Goal: Transaction & Acquisition: Download file/media

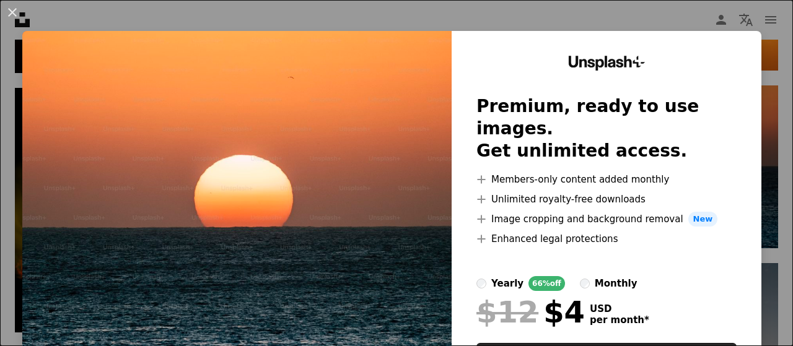
scroll to position [496, 0]
click at [305, 195] on img at bounding box center [236, 228] width 429 height 394
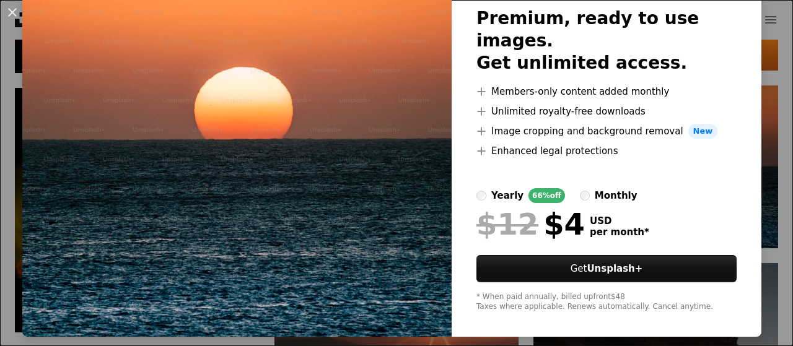
scroll to position [88, 0]
click at [339, 170] on img at bounding box center [236, 140] width 429 height 394
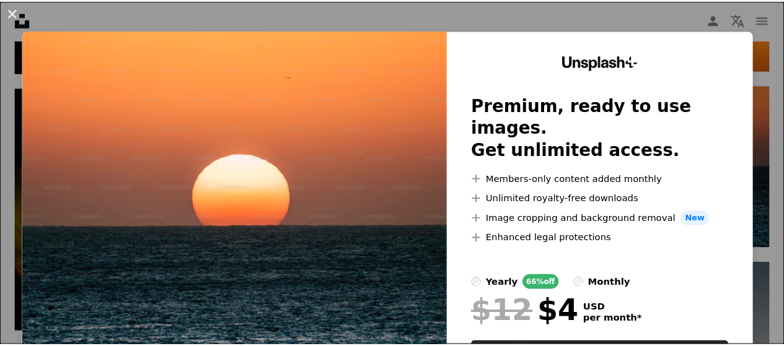
scroll to position [0, 0]
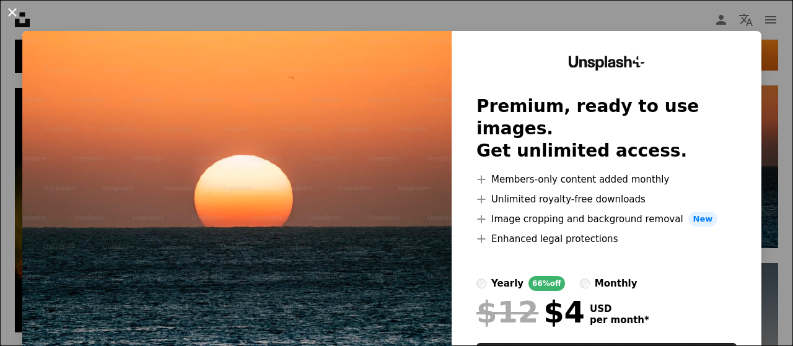
click at [14, 14] on button "An X shape" at bounding box center [12, 12] width 15 height 15
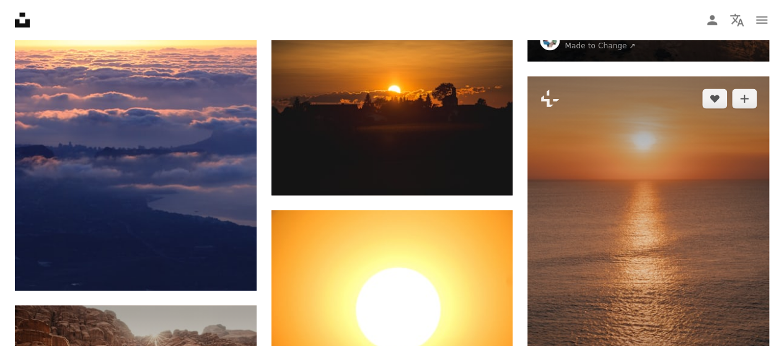
scroll to position [991, 0]
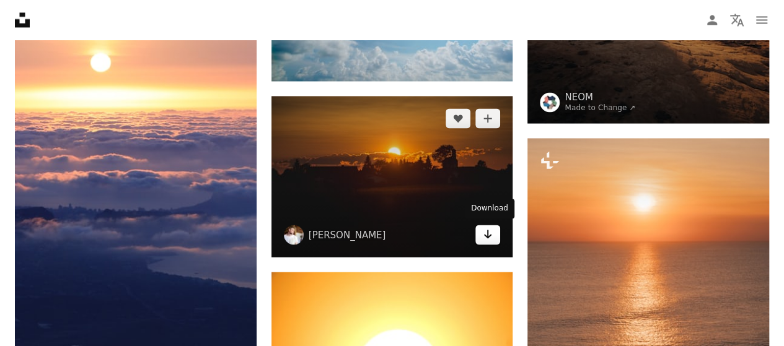
click at [484, 235] on icon "Arrow pointing down" at bounding box center [488, 234] width 10 height 15
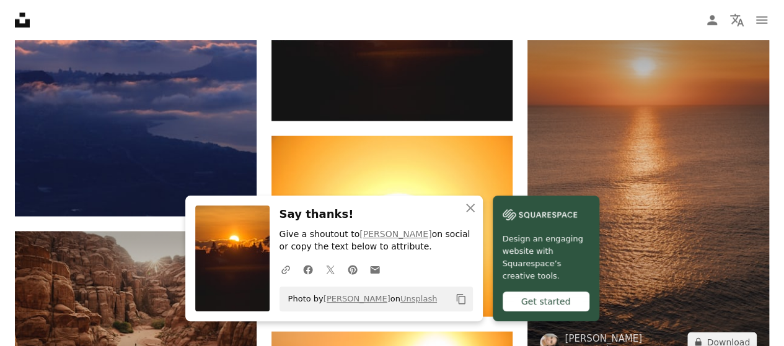
scroll to position [1239, 0]
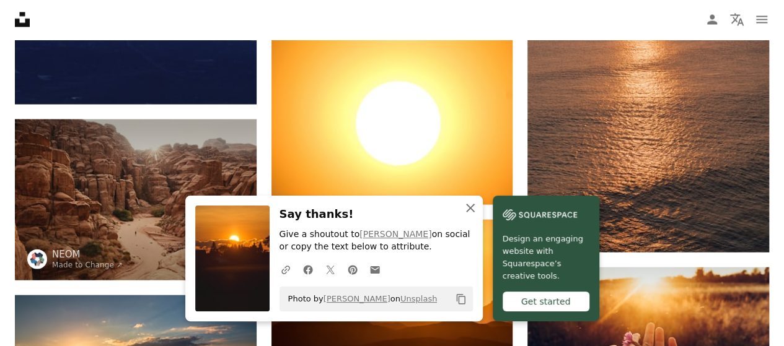
click at [469, 208] on icon "button" at bounding box center [470, 208] width 9 height 9
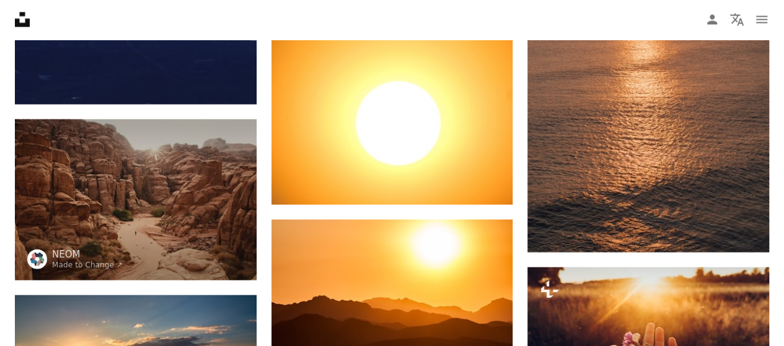
scroll to position [1425, 0]
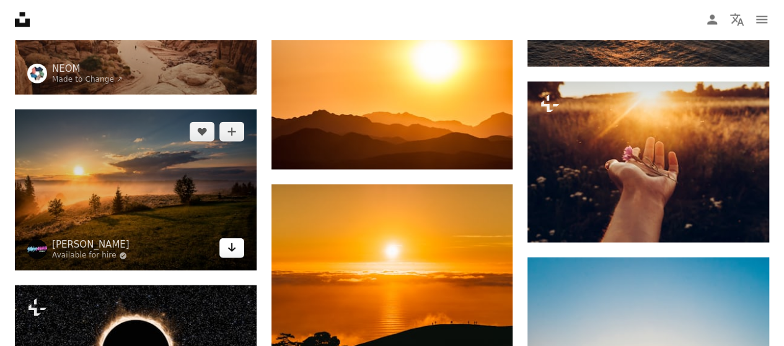
click at [229, 245] on icon "Arrow pointing down" at bounding box center [232, 247] width 10 height 15
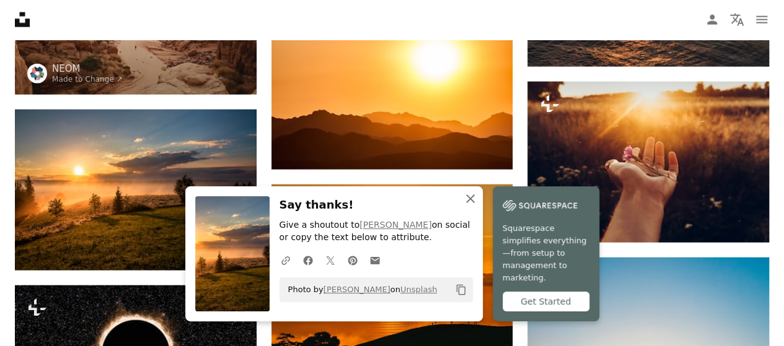
click at [473, 206] on icon "An X shape" at bounding box center [470, 198] width 15 height 15
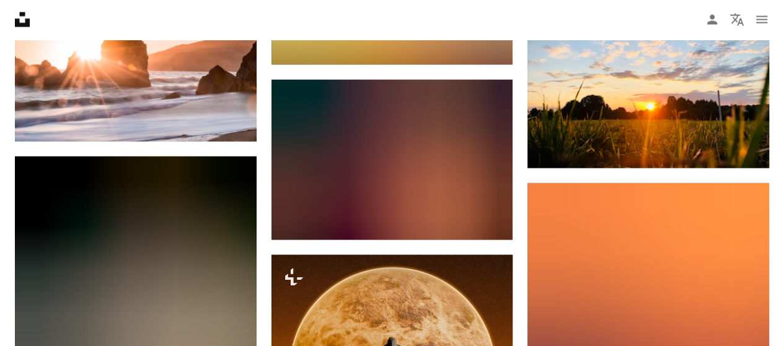
scroll to position [12945, 0]
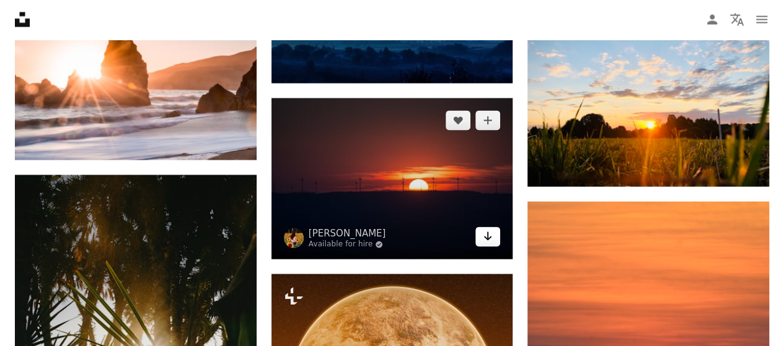
click at [483, 229] on icon "Arrow pointing down" at bounding box center [488, 236] width 10 height 15
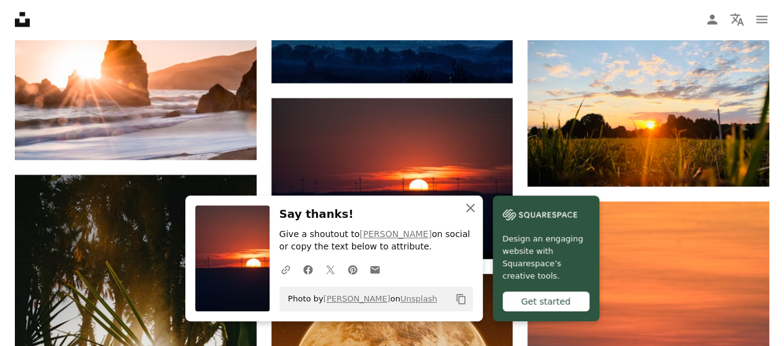
click at [471, 211] on icon "An X shape" at bounding box center [470, 208] width 15 height 15
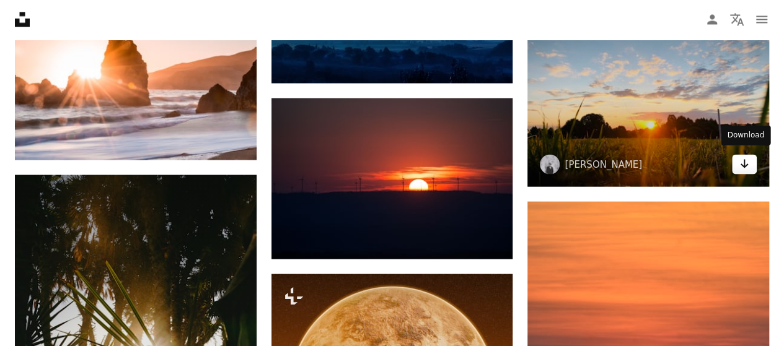
click at [743, 165] on icon "Arrow pointing down" at bounding box center [744, 164] width 10 height 15
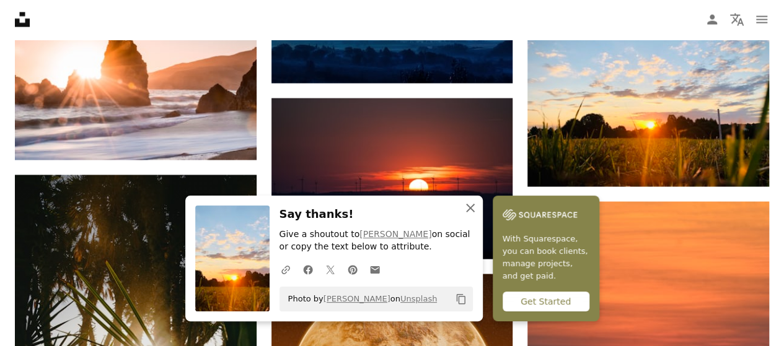
click at [467, 207] on icon "An X shape" at bounding box center [470, 208] width 15 height 15
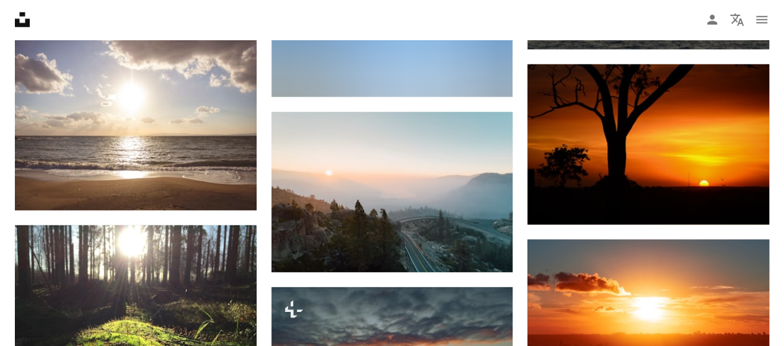
scroll to position [13441, 0]
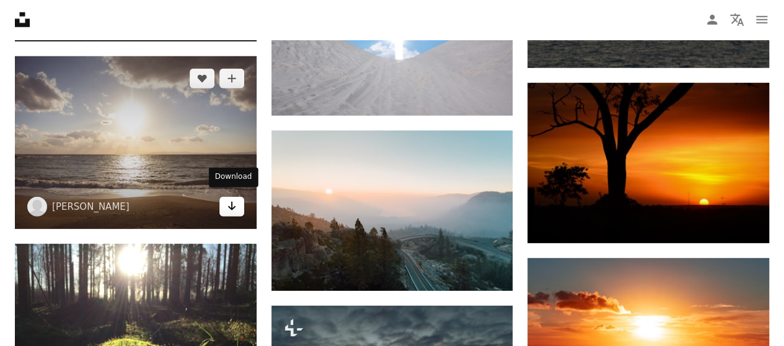
click at [235, 207] on icon "Arrow pointing down" at bounding box center [232, 206] width 10 height 15
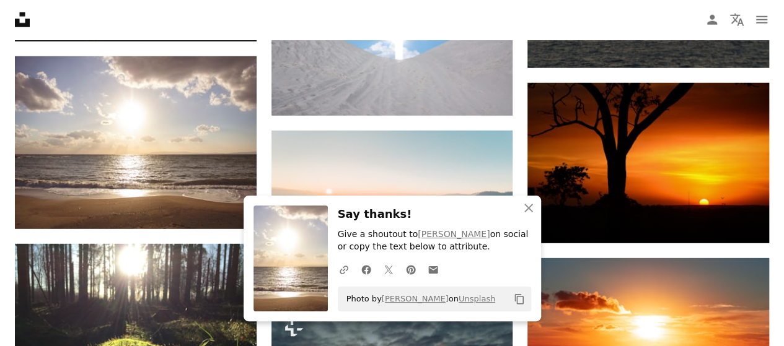
click at [445, 211] on h3 "Say thanks!" at bounding box center [434, 215] width 193 height 18
click at [533, 207] on icon "An X shape" at bounding box center [528, 208] width 15 height 15
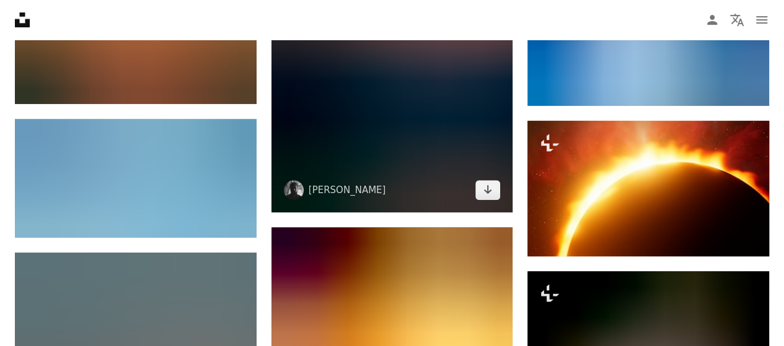
scroll to position [14494, 0]
